Goal: Transaction & Acquisition: Purchase product/service

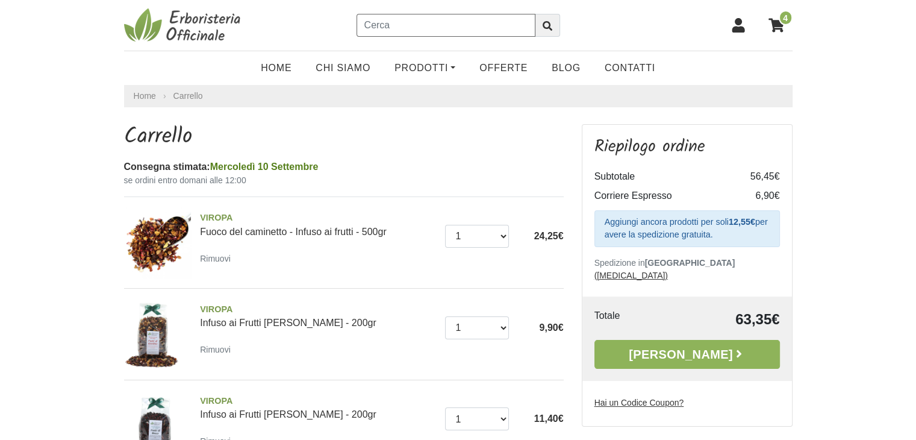
drag, startPoint x: 369, startPoint y: 23, endPoint x: 382, endPoint y: 34, distance: 16.7
click at [369, 23] on input "text" at bounding box center [446, 25] width 179 height 23
type input "carciofo infuso"
click at [547, 29] on icon "submit" at bounding box center [548, 26] width 10 height 10
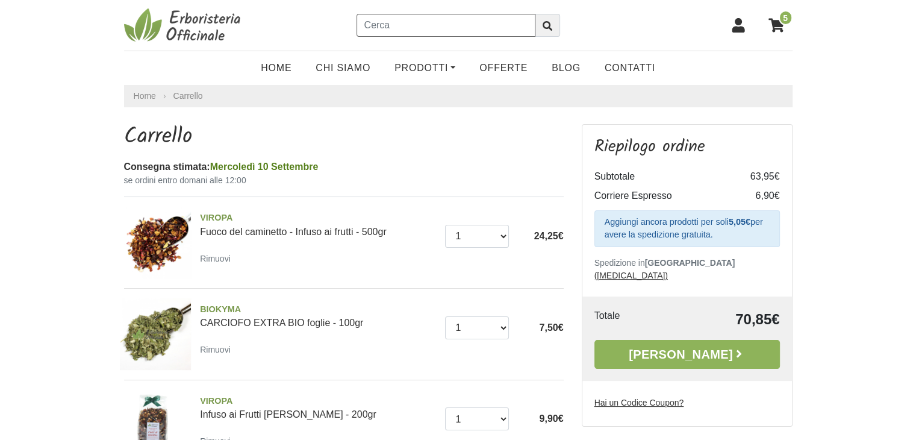
click at [369, 23] on input "text" at bounding box center [446, 25] width 179 height 23
type input "bagnoschiuma"
click at [547, 23] on icon "submit" at bounding box center [548, 26] width 10 height 10
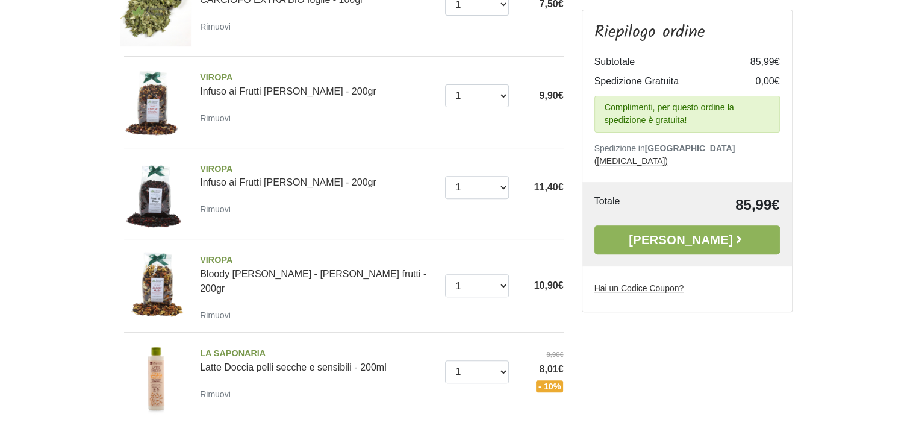
scroll to position [422, 0]
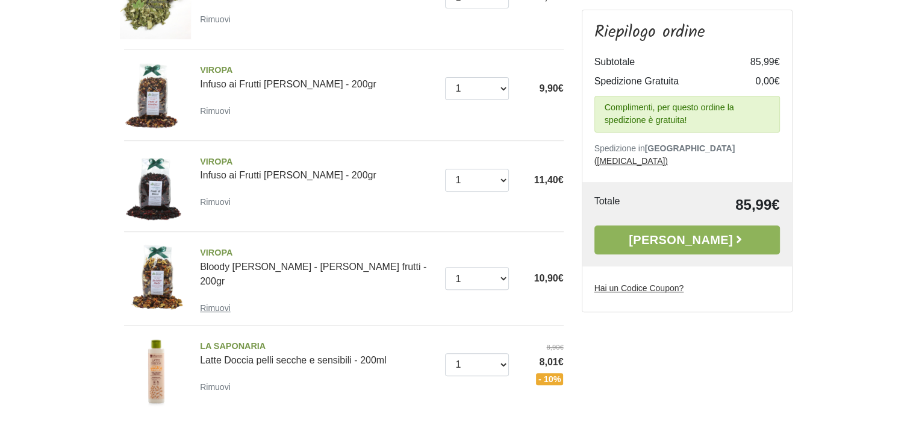
click at [213, 303] on small "Rimuovi" at bounding box center [215, 308] width 31 height 10
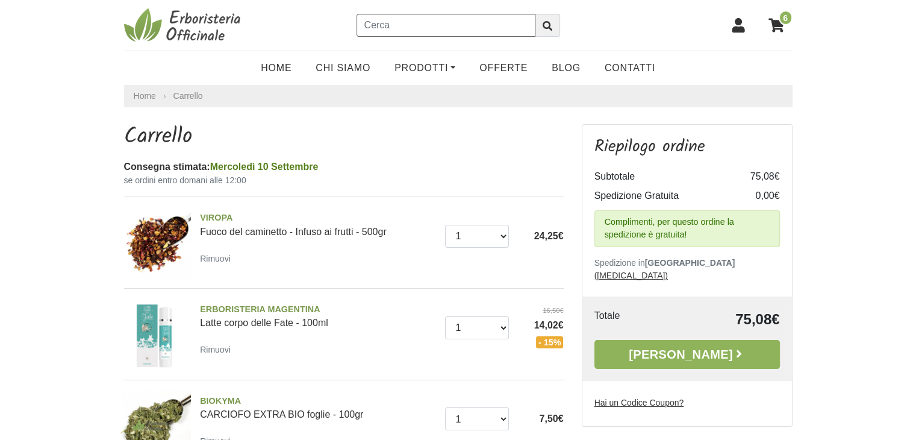
click at [369, 22] on input "text" at bounding box center [446, 25] width 179 height 23
type input "semi psillio"
click at [551, 26] on icon "submit" at bounding box center [548, 26] width 10 height 10
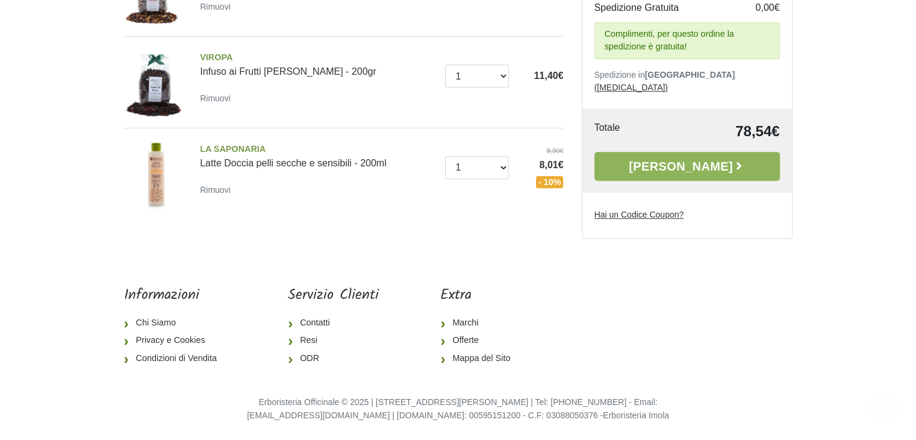
scroll to position [617, 0]
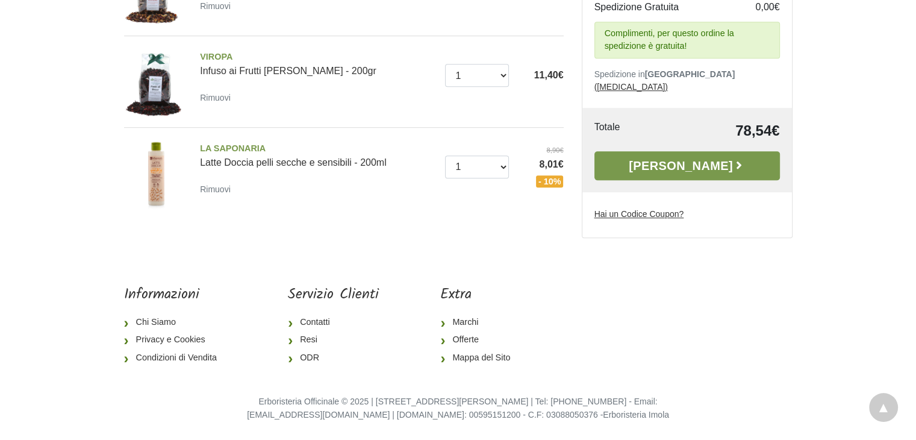
click at [679, 161] on link "Alla Cassa" at bounding box center [687, 165] width 186 height 29
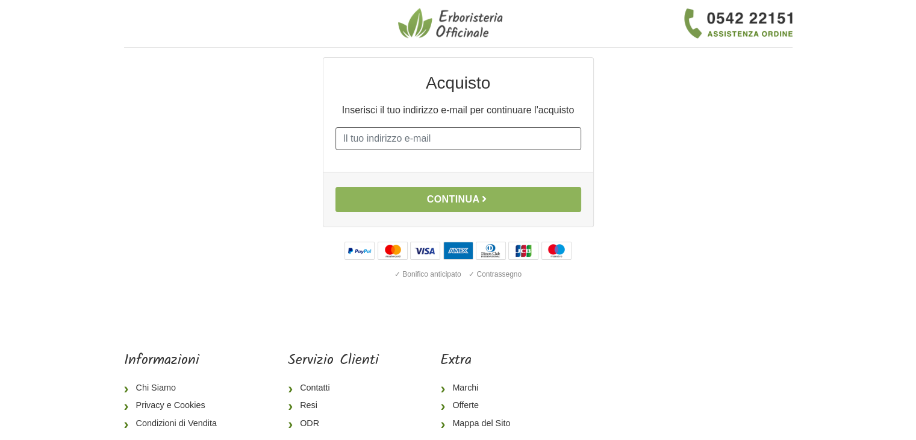
click at [349, 134] on input "E-mail" at bounding box center [458, 138] width 246 height 23
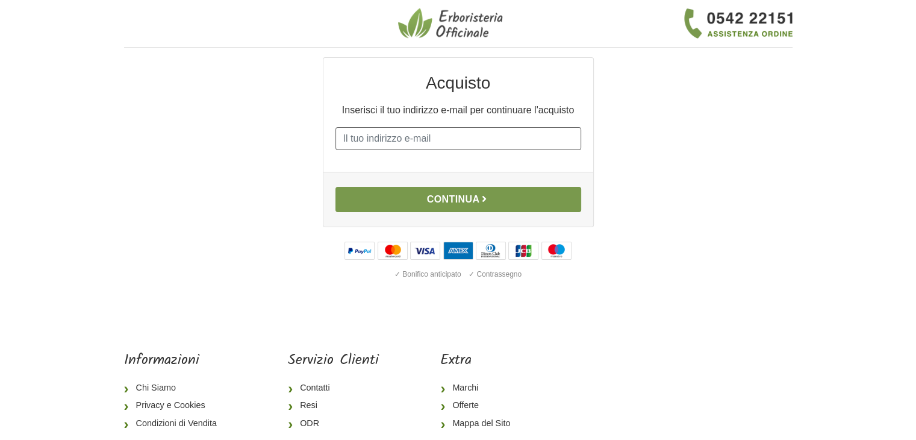
type input "marita1946@libero.it"
click at [459, 196] on button "Continua" at bounding box center [458, 199] width 246 height 25
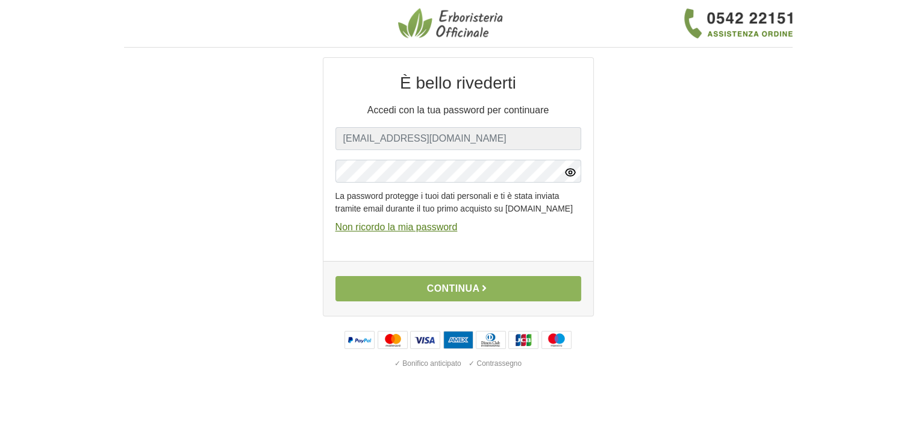
click at [571, 173] on icon "button" at bounding box center [570, 171] width 3 height 3
click at [570, 172] on icon "button" at bounding box center [570, 171] width 9 height 9
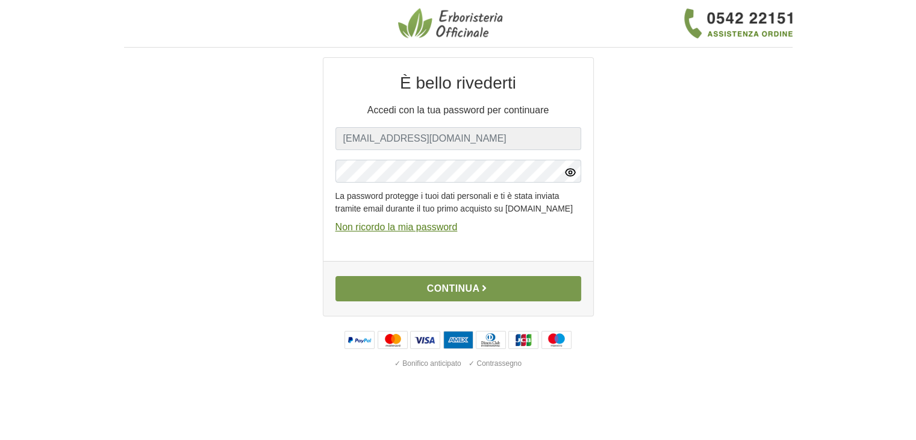
click at [452, 295] on button "Continua" at bounding box center [458, 288] width 246 height 25
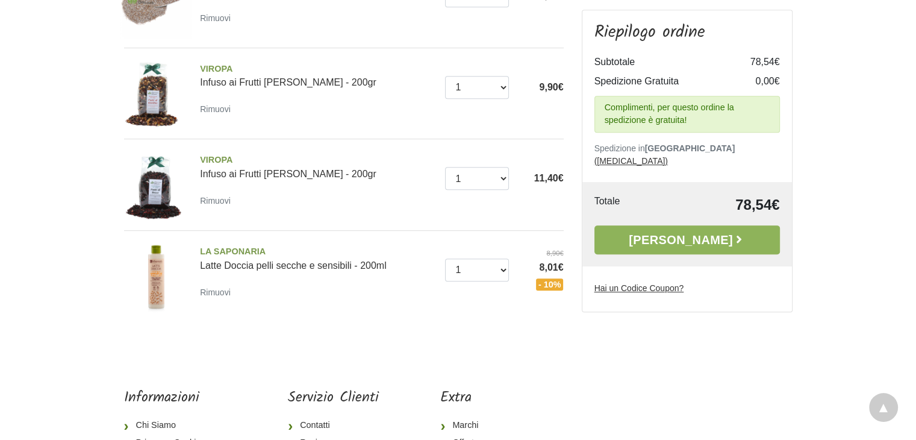
scroll to position [542, 0]
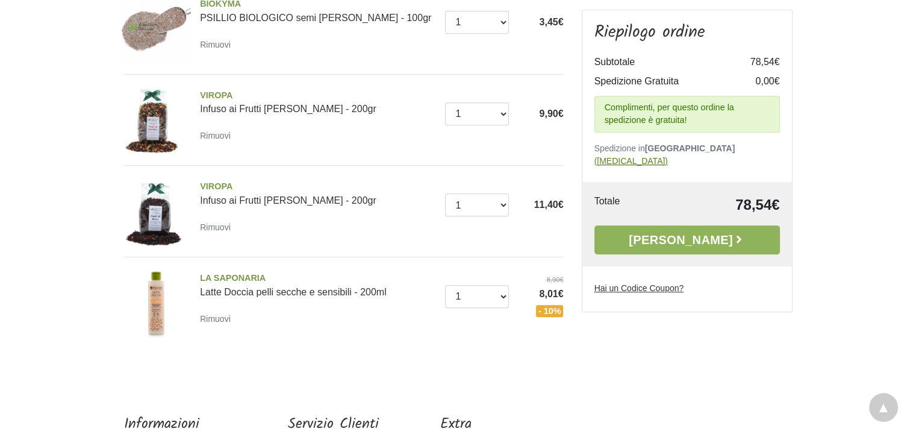
click at [668, 156] on u "(cambia)" at bounding box center [630, 161] width 73 height 10
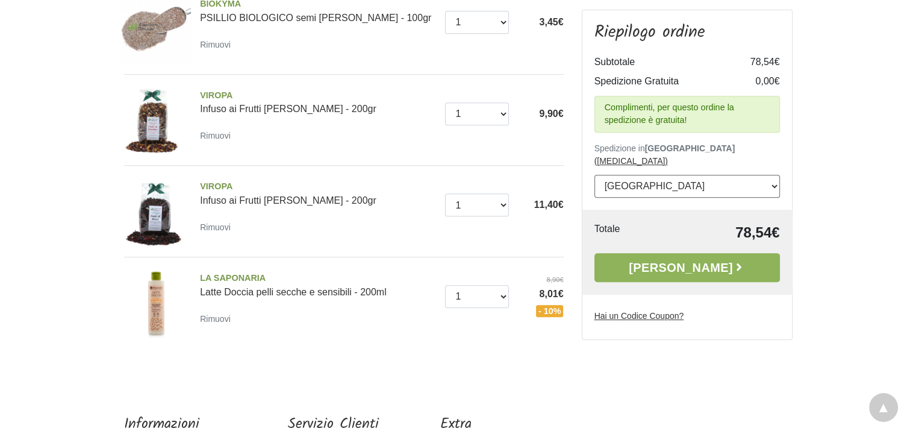
click at [774, 175] on select "--- Seleziona --- Austria Belgium Bulgaria Croatia Czech Republic Denmark Eston…" at bounding box center [687, 186] width 186 height 23
click at [770, 175] on select "--- Seleziona --- Austria Belgium Bulgaria Croatia Czech Republic Denmark Eston…" at bounding box center [687, 186] width 186 height 23
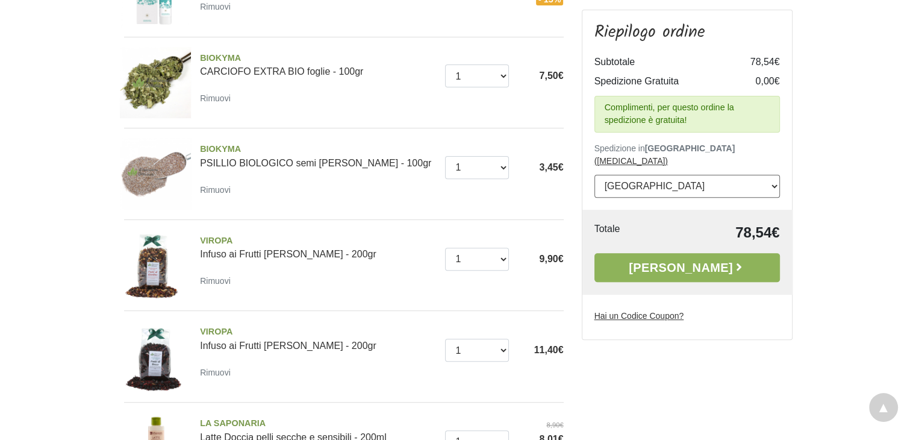
scroll to position [370, 0]
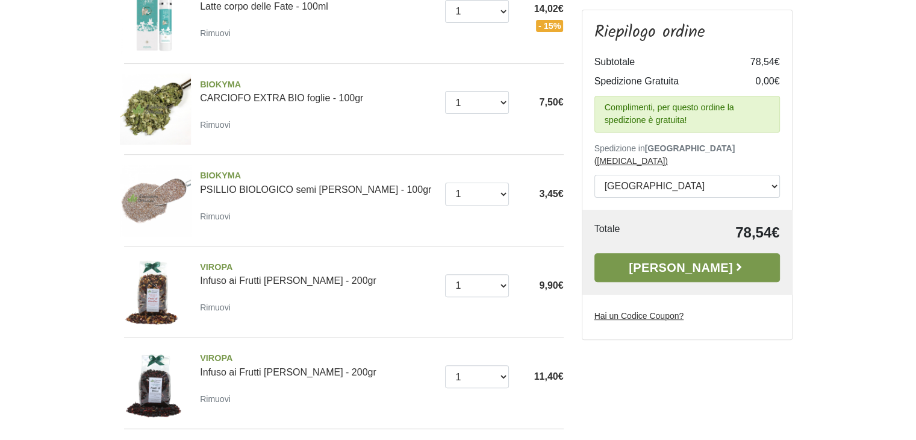
click at [694, 253] on link "Alla Cassa" at bounding box center [687, 267] width 186 height 29
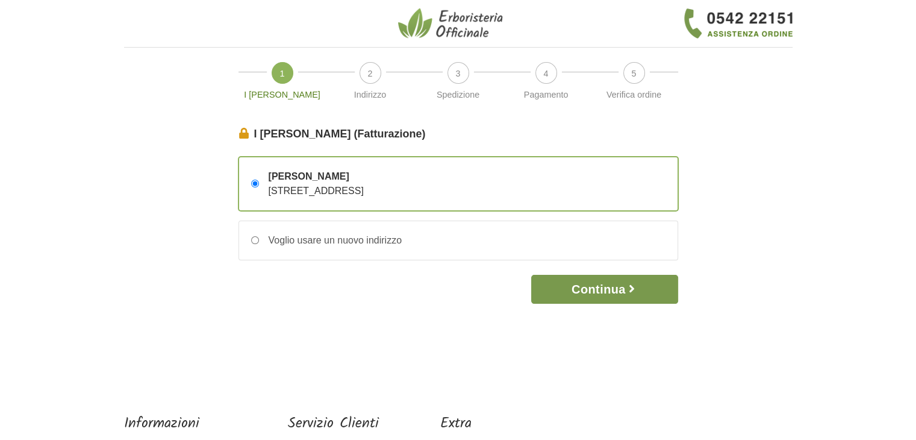
click at [596, 285] on button "Continua" at bounding box center [604, 289] width 146 height 29
click at [600, 282] on button "Continua" at bounding box center [604, 289] width 146 height 29
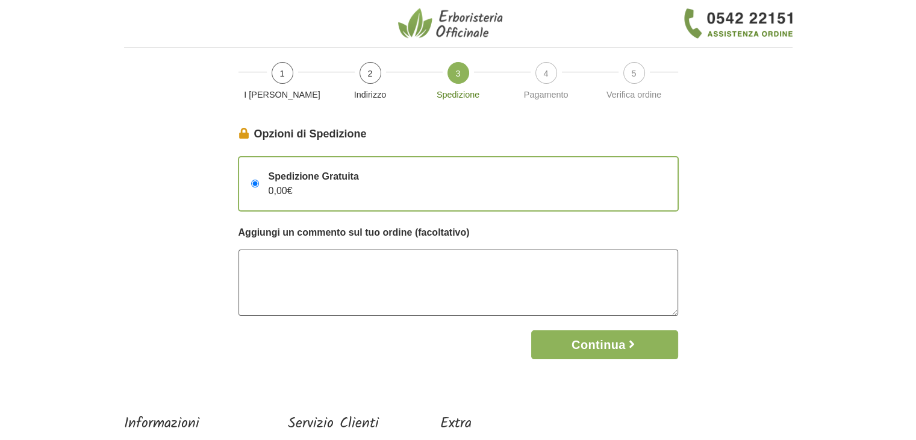
click at [264, 263] on textarea at bounding box center [459, 282] width 440 height 66
click at [592, 341] on button "Continua" at bounding box center [604, 344] width 146 height 29
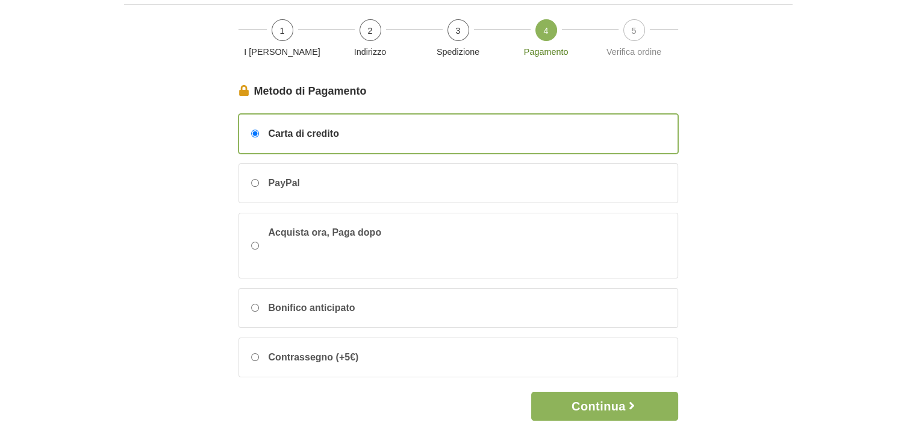
scroll to position [120, 0]
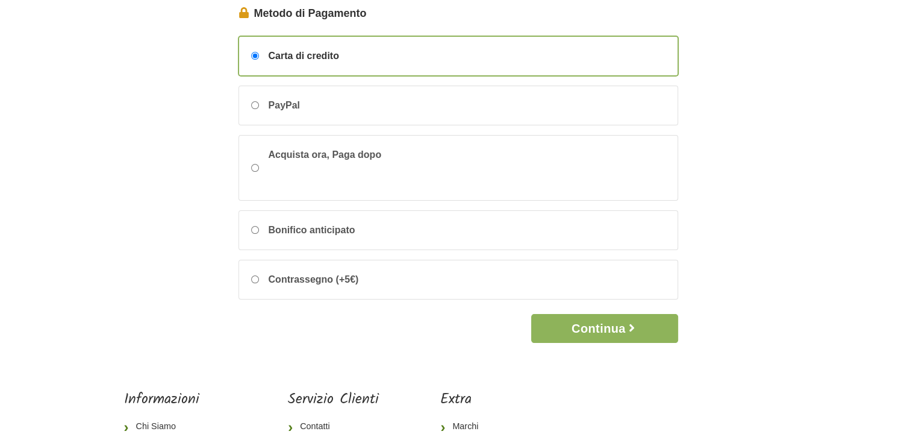
click at [446, 47] on div "Carta di credito" at bounding box center [458, 56] width 438 height 39
click at [259, 52] on input "Carta di credito" at bounding box center [255, 56] width 8 height 8
click at [605, 314] on button "Continua" at bounding box center [604, 328] width 146 height 29
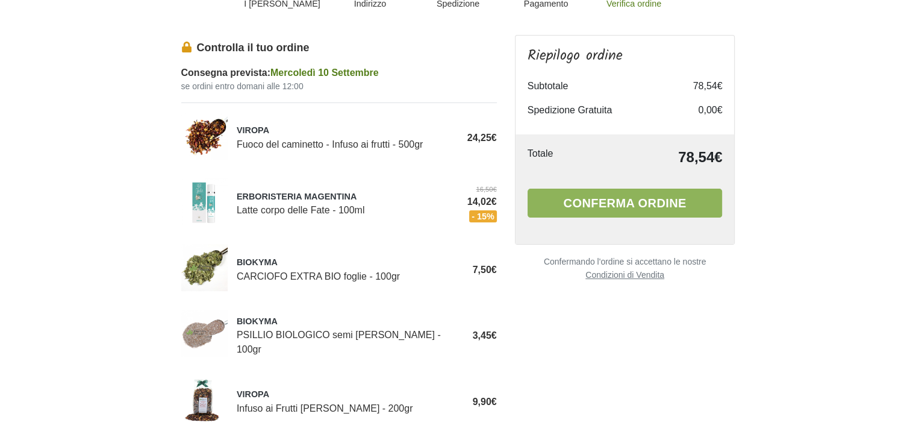
scroll to position [120, 0]
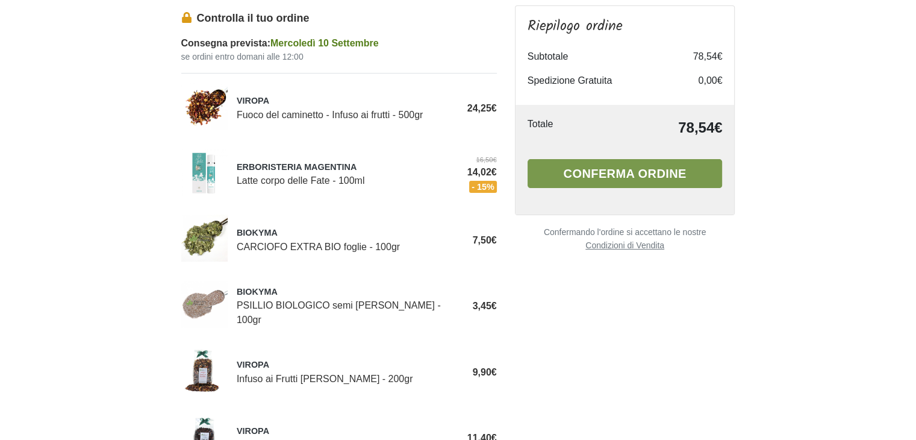
click at [624, 167] on button "Conferma ordine" at bounding box center [625, 173] width 195 height 29
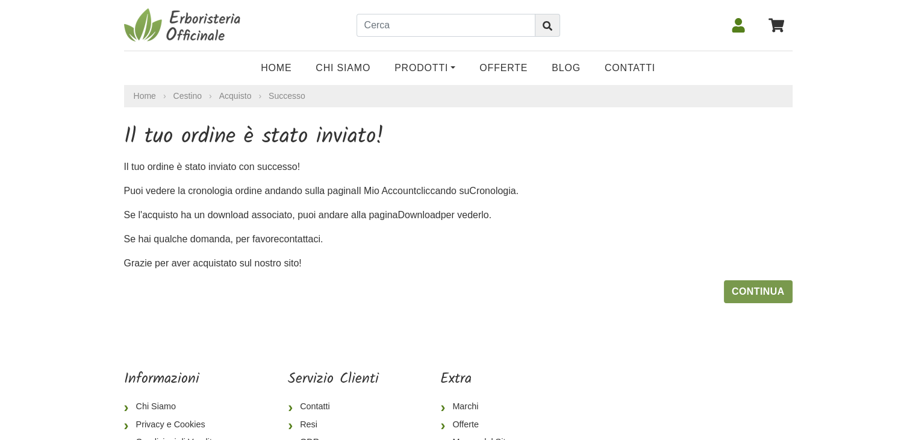
click at [766, 287] on link "Continua" at bounding box center [758, 291] width 69 height 23
